Goal: Entertainment & Leisure: Consume media (video, audio)

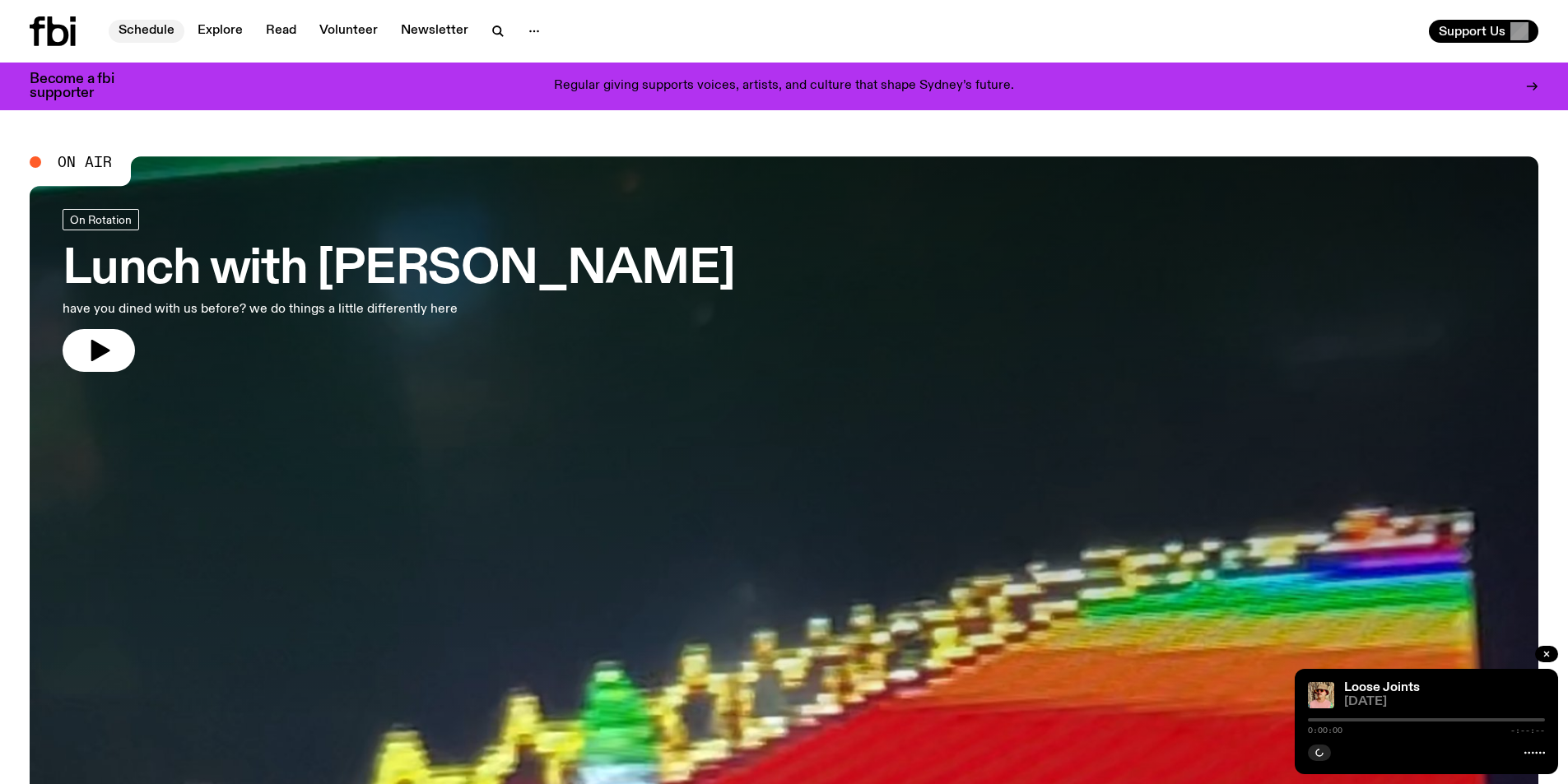
click at [159, 27] on link "Schedule" at bounding box center [146, 32] width 76 height 23
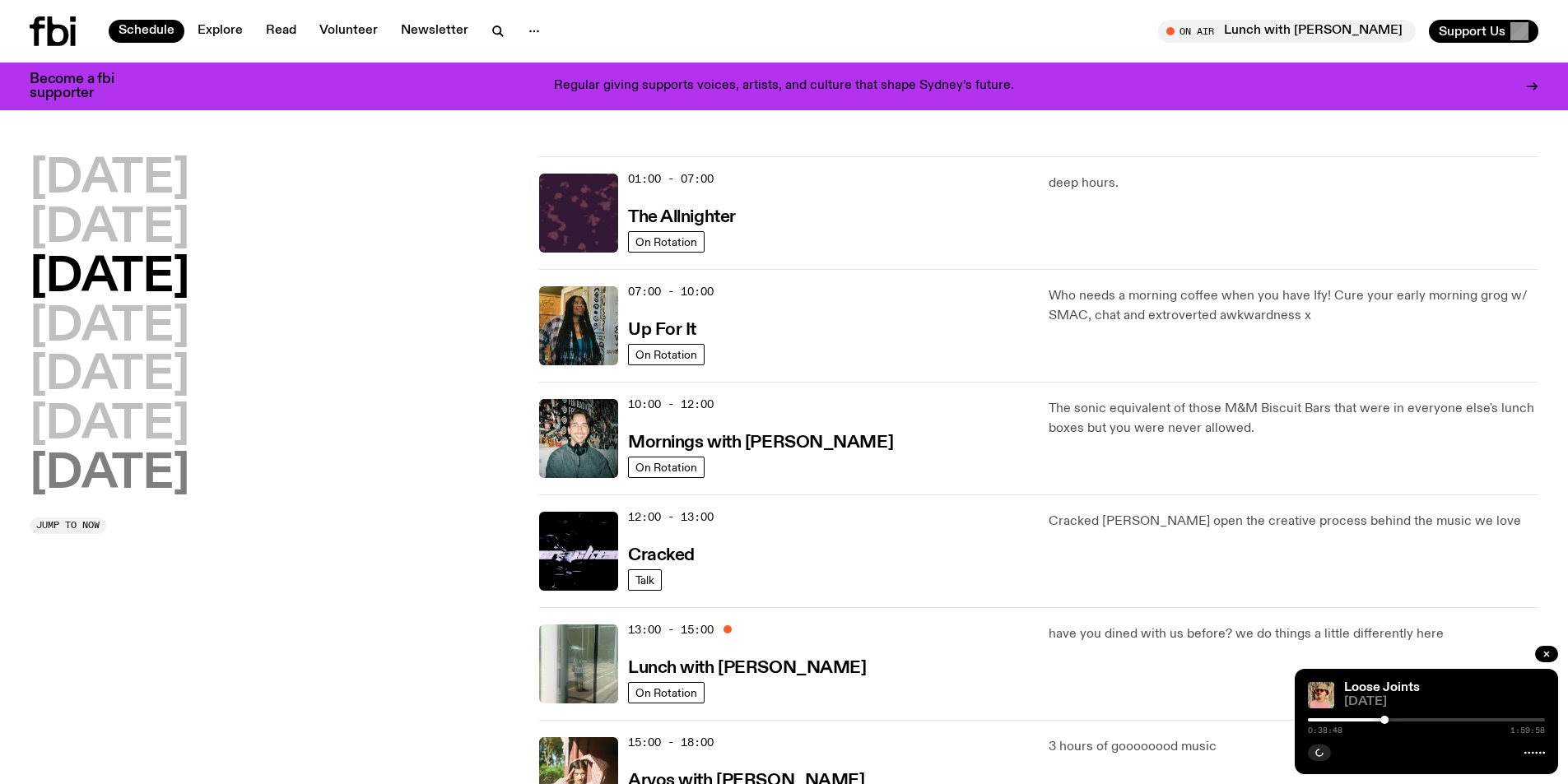
click at [106, 476] on h2 "[DATE]" at bounding box center [109, 475] width 160 height 46
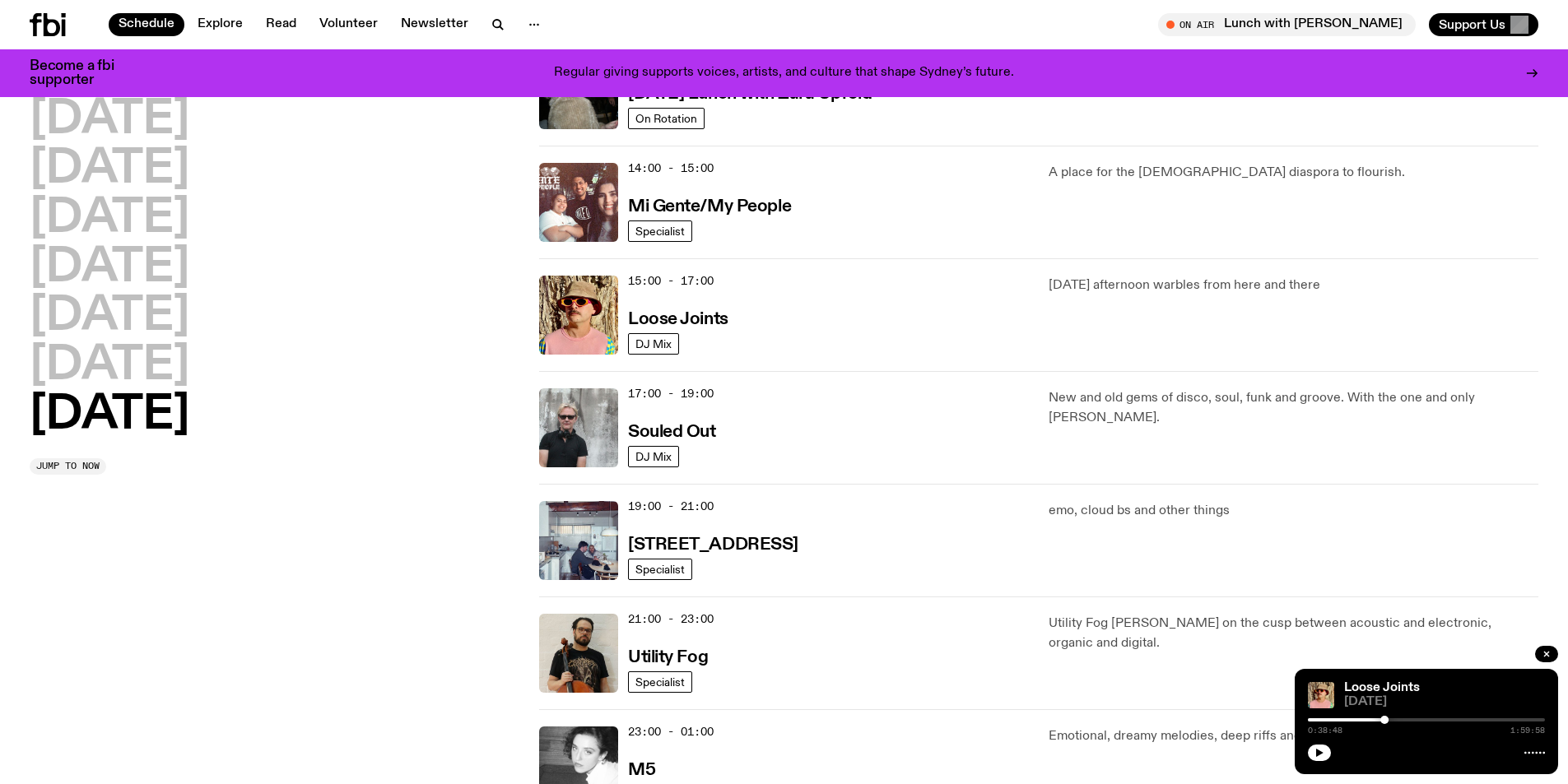
scroll to position [1116, 0]
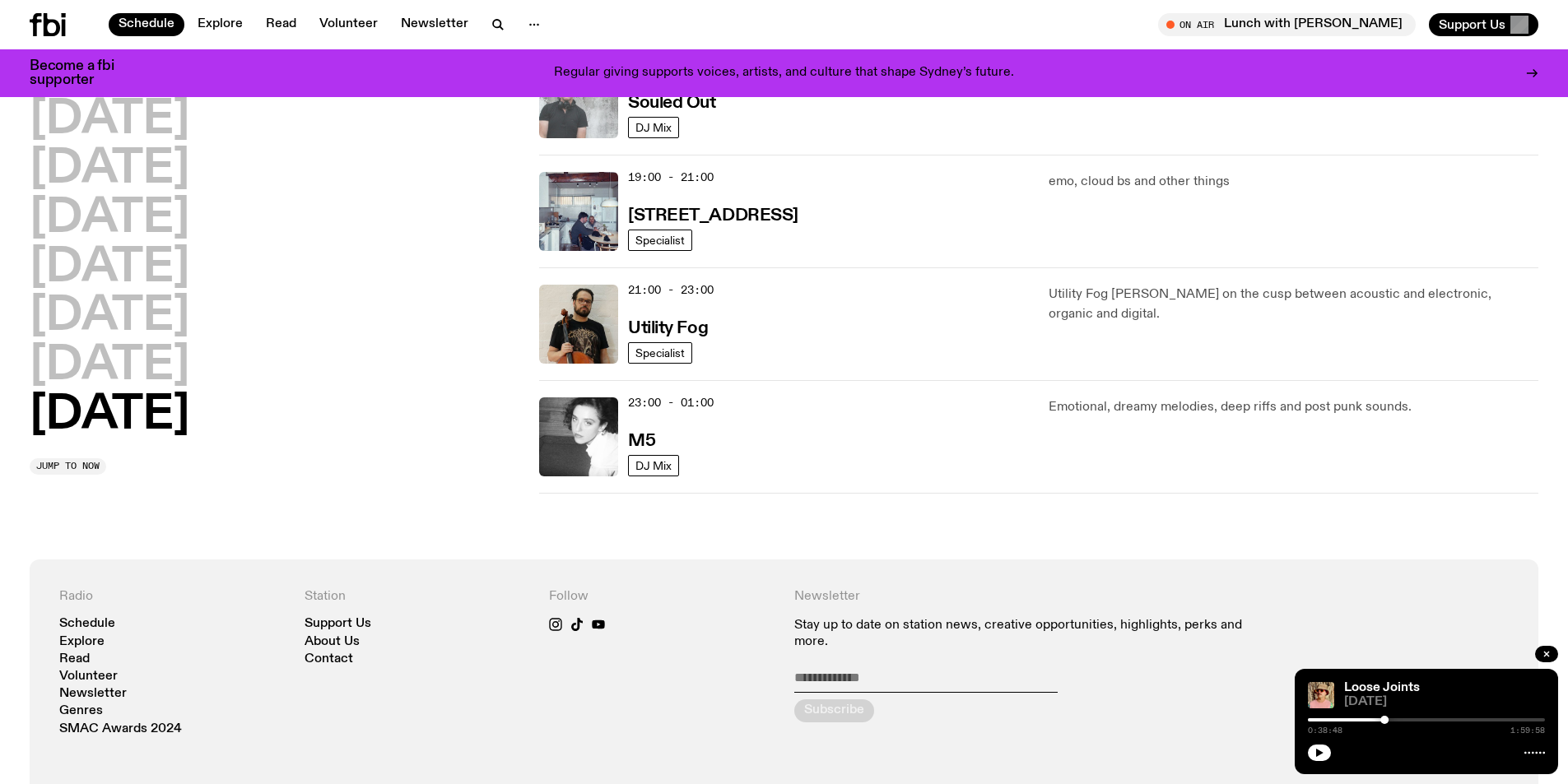
click at [590, 117] on img at bounding box center [579, 99] width 79 height 79
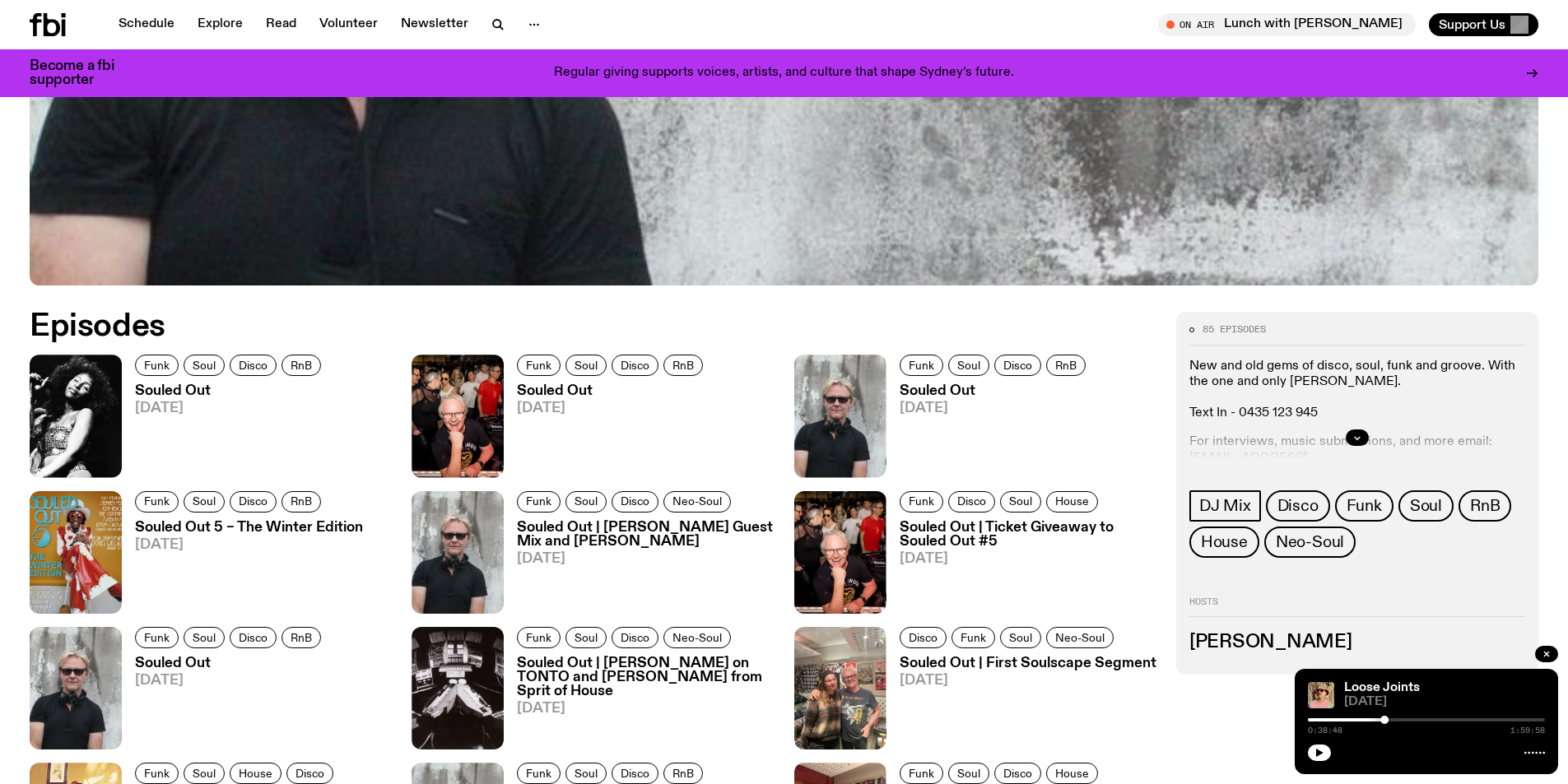
scroll to position [975, 0]
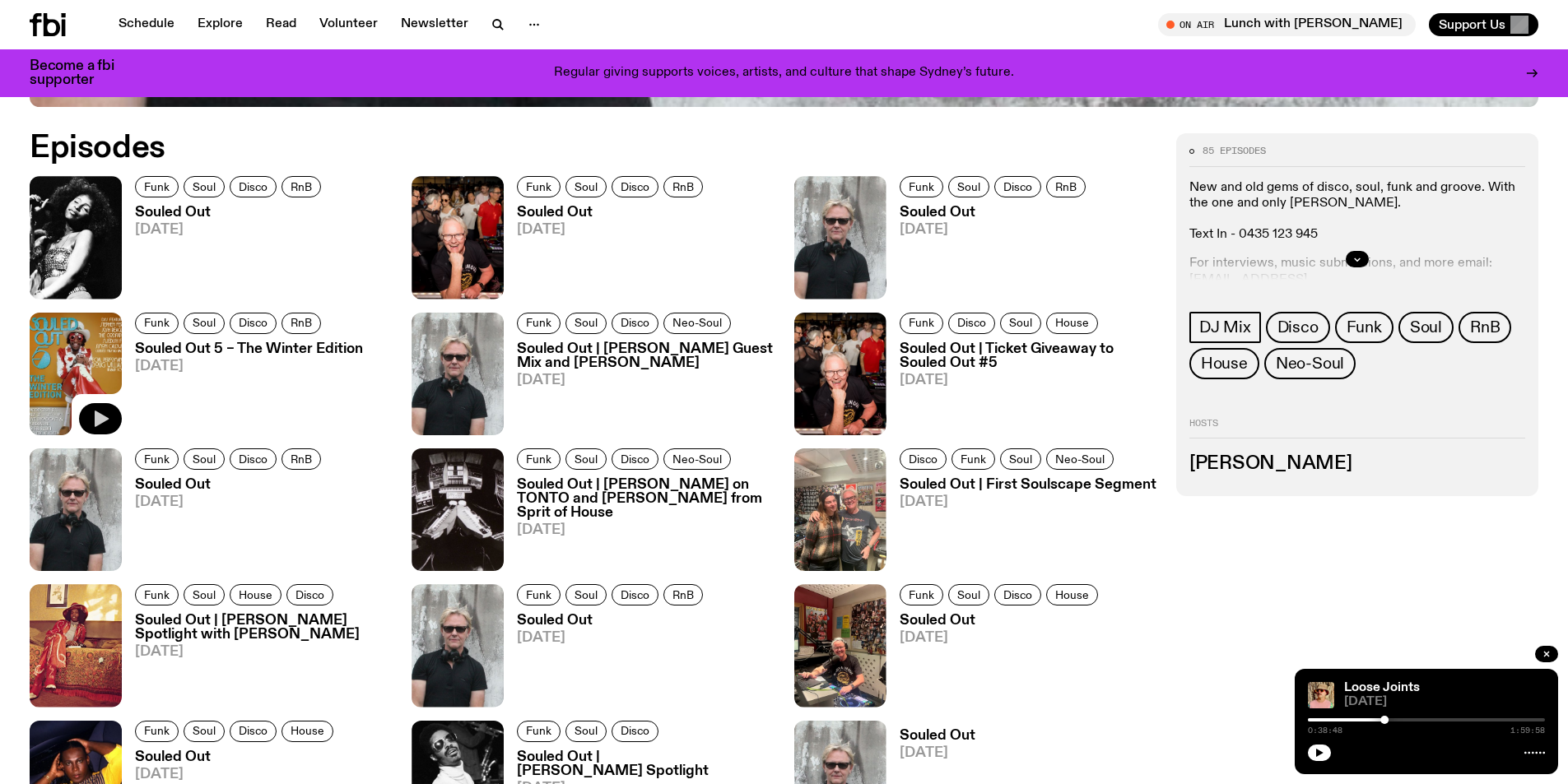
click at [106, 417] on icon "button" at bounding box center [100, 419] width 20 height 20
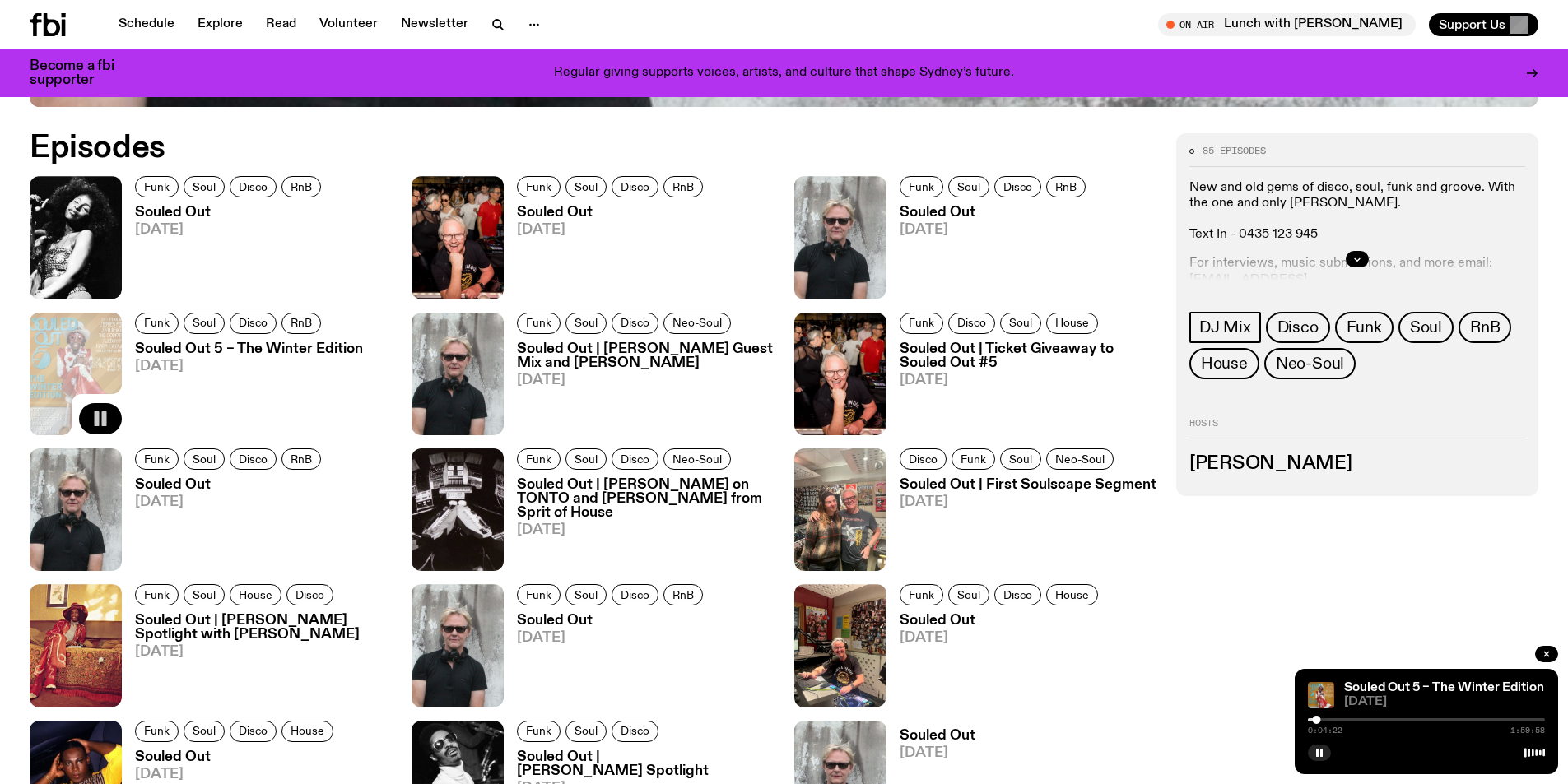
click at [112, 410] on button "button" at bounding box center [100, 419] width 42 height 32
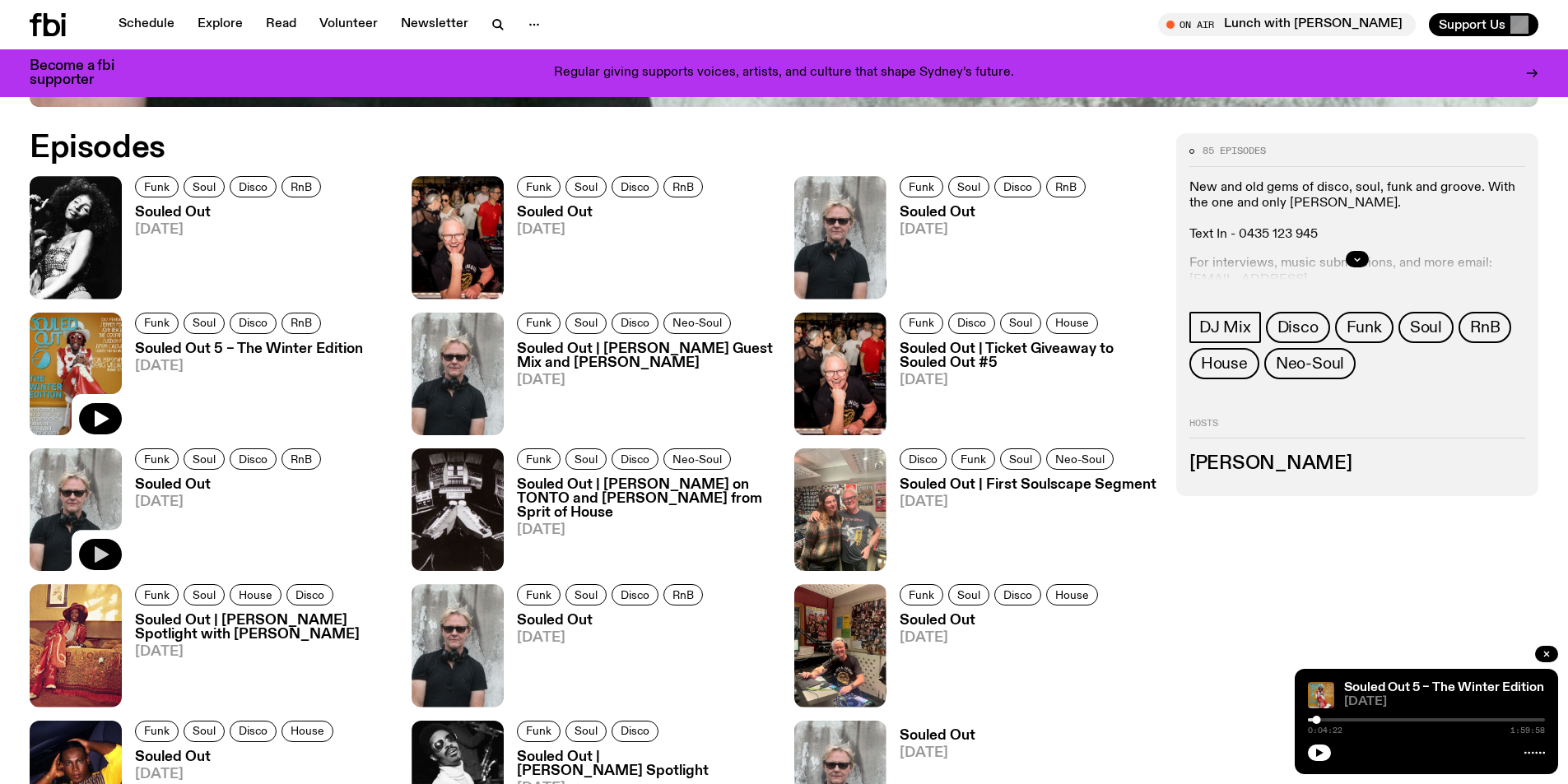
click at [103, 558] on icon "button" at bounding box center [102, 555] width 14 height 16
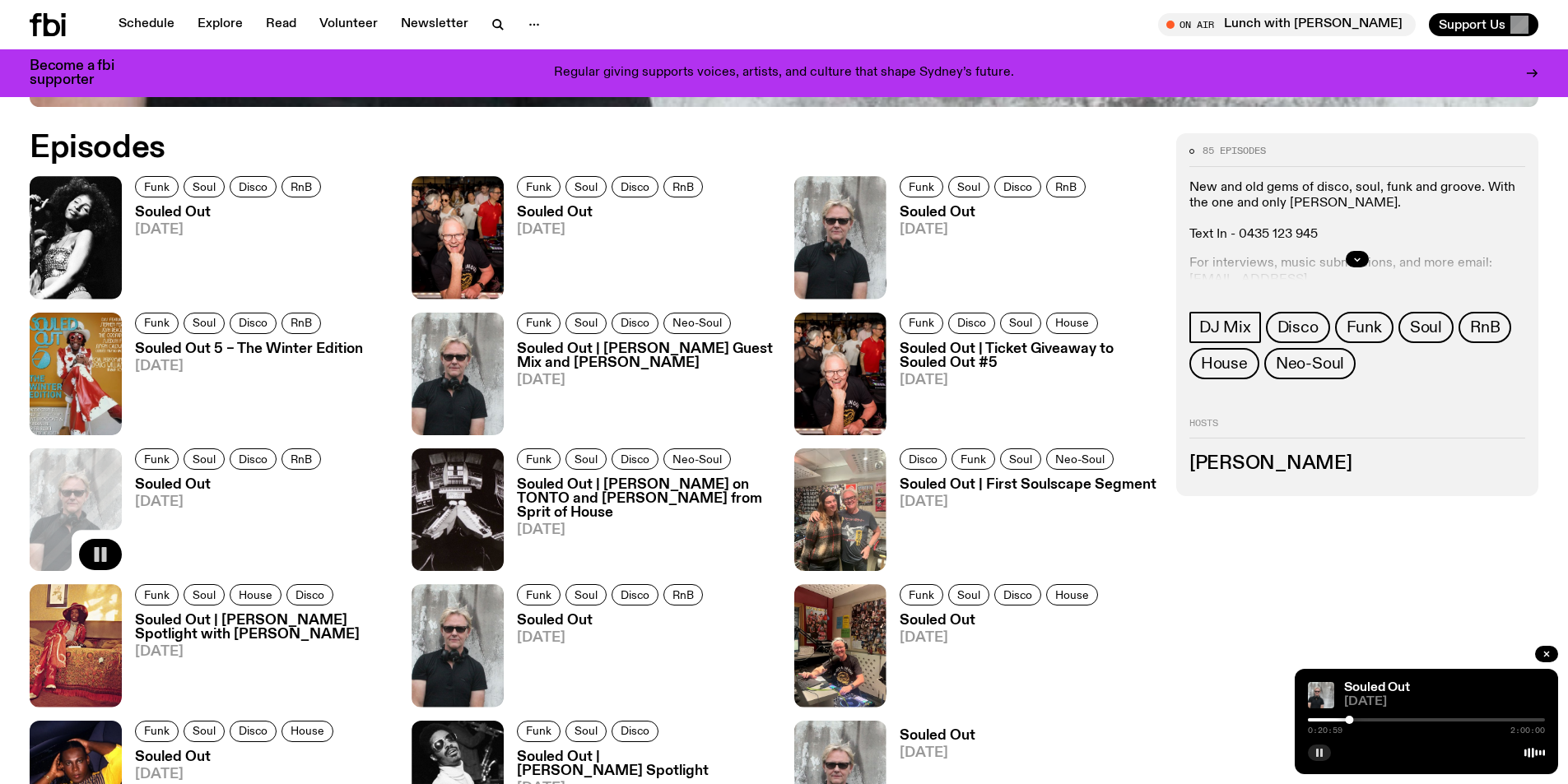
click at [1323, 755] on icon "button" at bounding box center [1319, 752] width 10 height 10
